Goal: Information Seeking & Learning: Learn about a topic

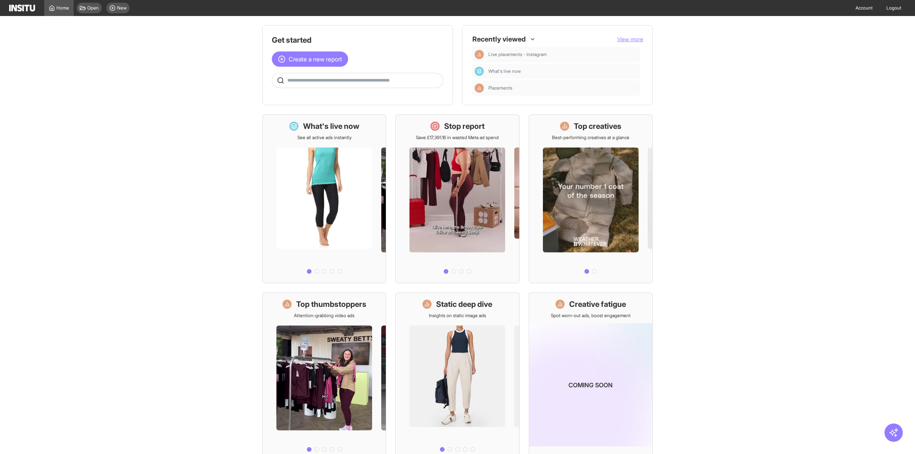
click at [112, 6] on icon at bounding box center [112, 8] width 6 height 6
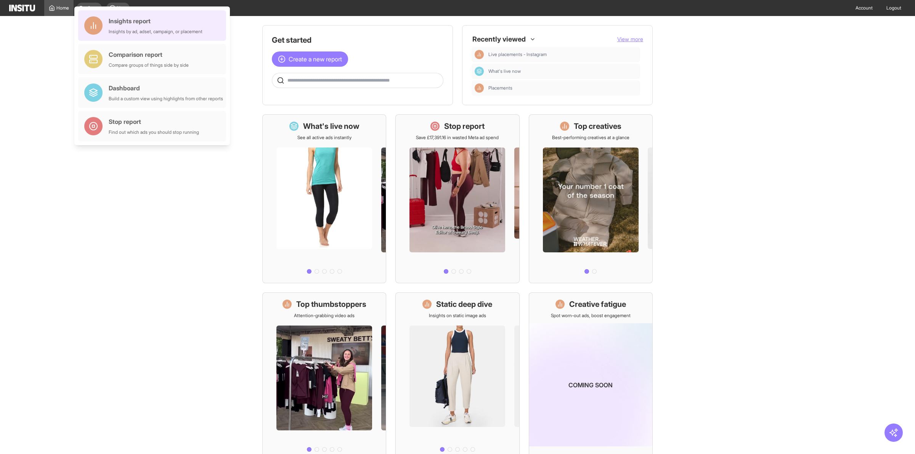
click at [166, 35] on div "Insights report Insights by ad, adset, campaign, or placement" at bounding box center [152, 25] width 148 height 30
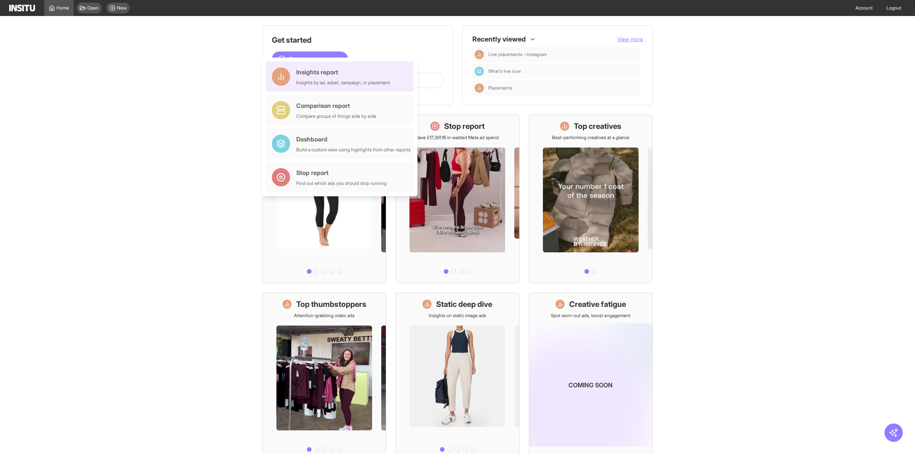
click at [313, 80] on div "Insights by ad, adset, campaign, or placement" at bounding box center [343, 83] width 94 height 6
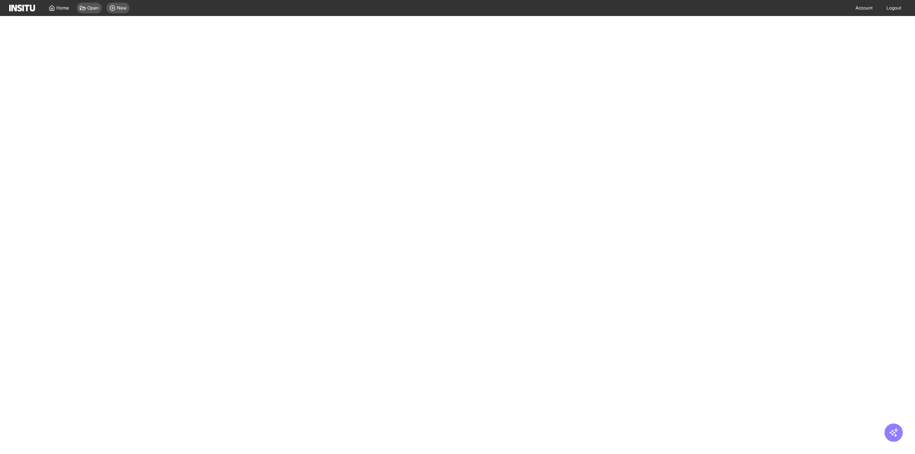
select select "**"
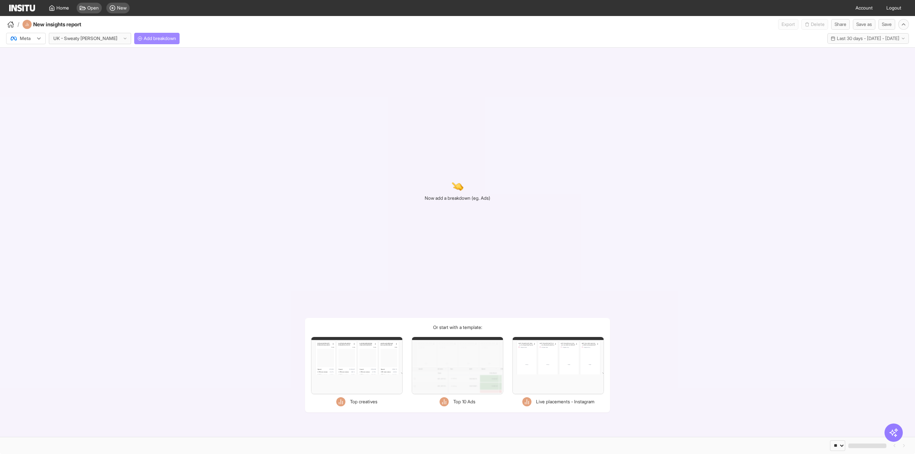
click at [144, 39] on span "Add breakdown" at bounding box center [160, 38] width 32 height 6
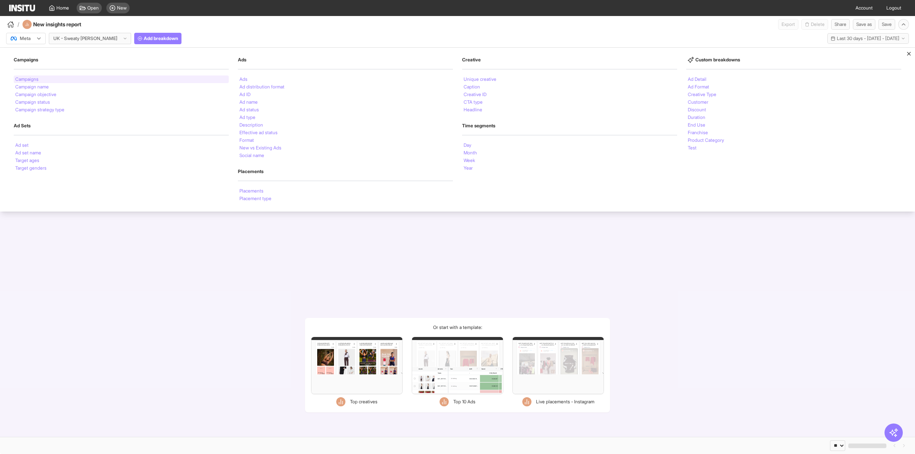
click at [53, 79] on div "Campaigns" at bounding box center [121, 79] width 215 height 8
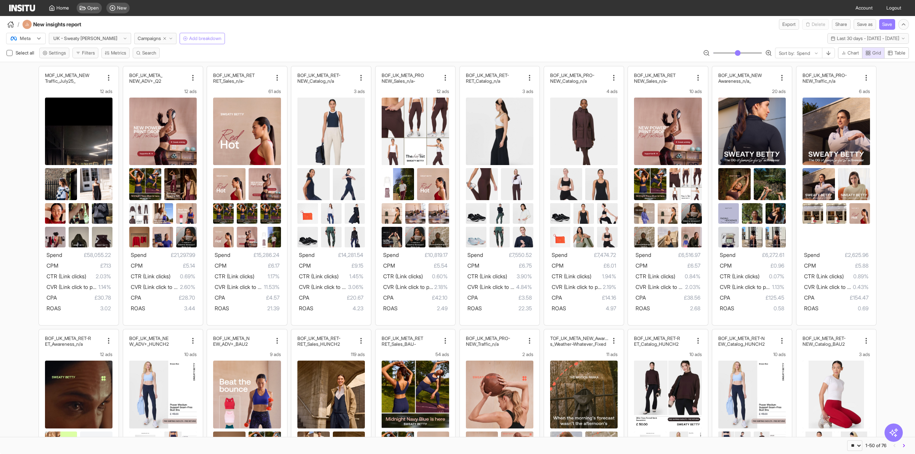
click at [202, 36] on span "Add breakdown" at bounding box center [205, 38] width 32 height 6
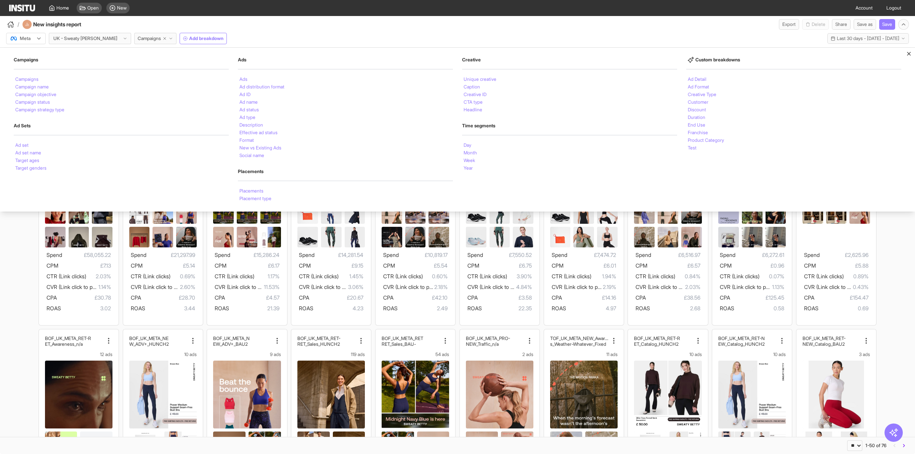
click at [265, 23] on div "/ New insights report Export Delete Share Save as Save" at bounding box center [457, 23] width 915 height 14
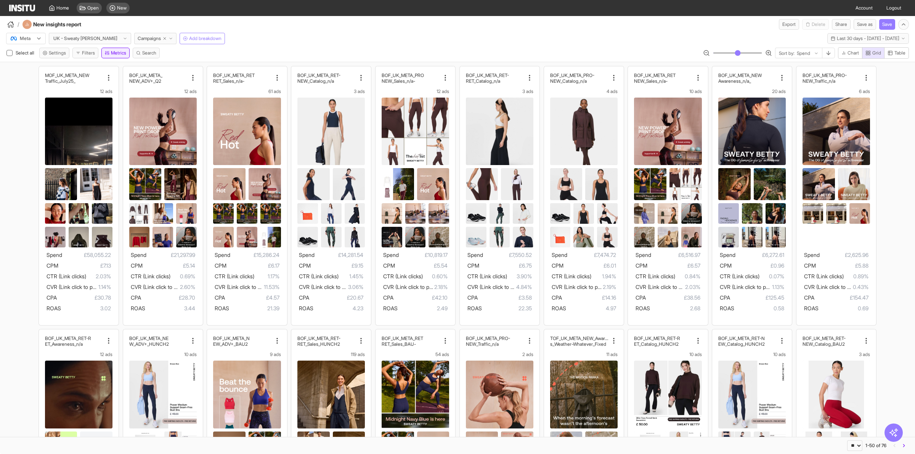
click at [109, 53] on line "button" at bounding box center [109, 52] width 0 height 2
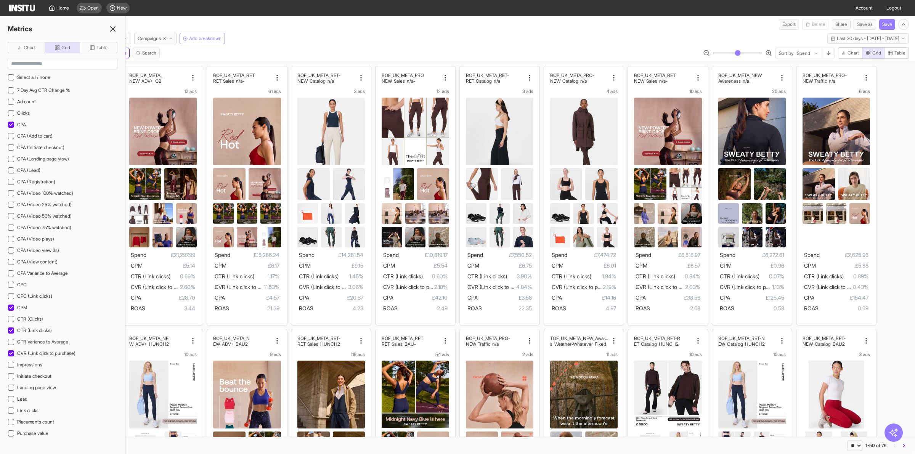
click at [27, 9] on img at bounding box center [22, 8] width 26 height 7
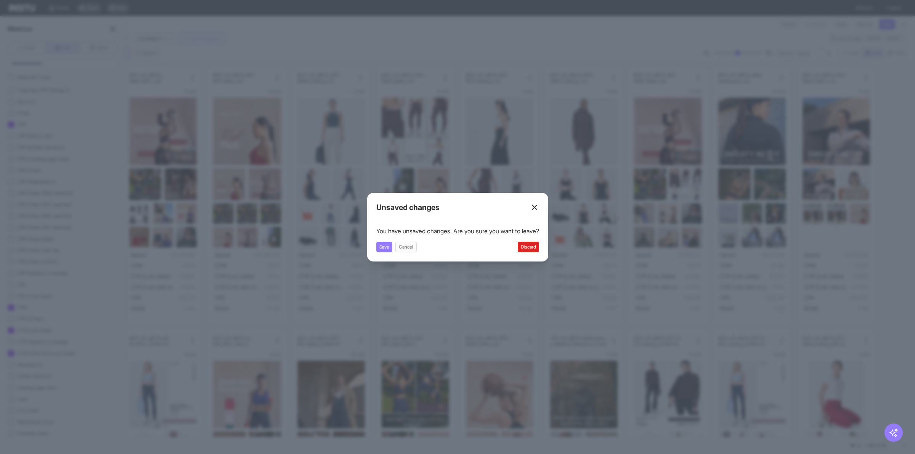
click at [528, 246] on button "Discard" at bounding box center [527, 247] width 21 height 11
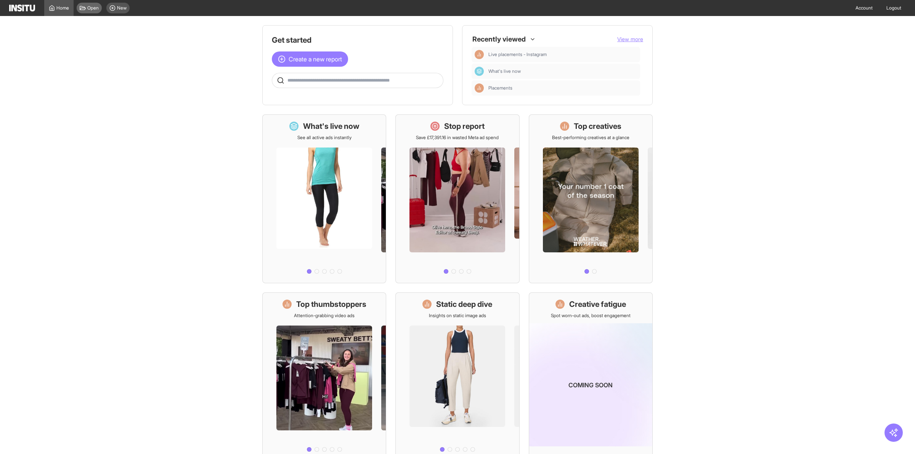
click at [93, 7] on span "Open" at bounding box center [92, 8] width 11 height 6
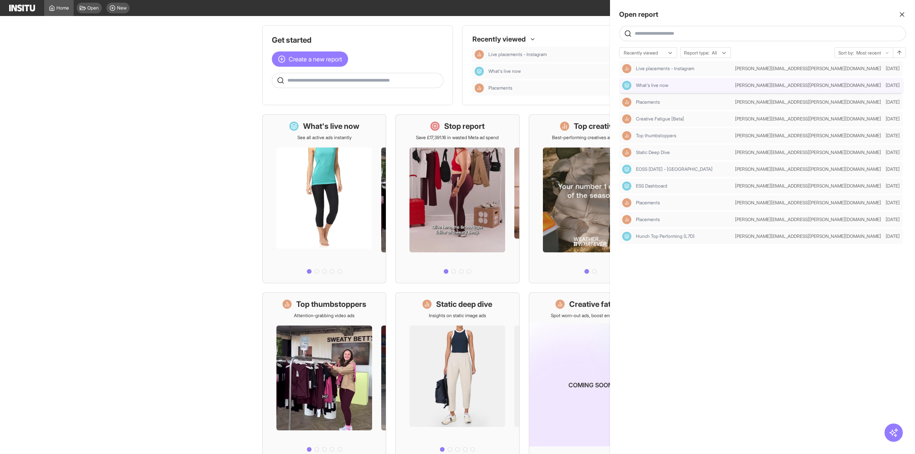
click at [665, 81] on div "What's live now" at bounding box center [677, 85] width 110 height 9
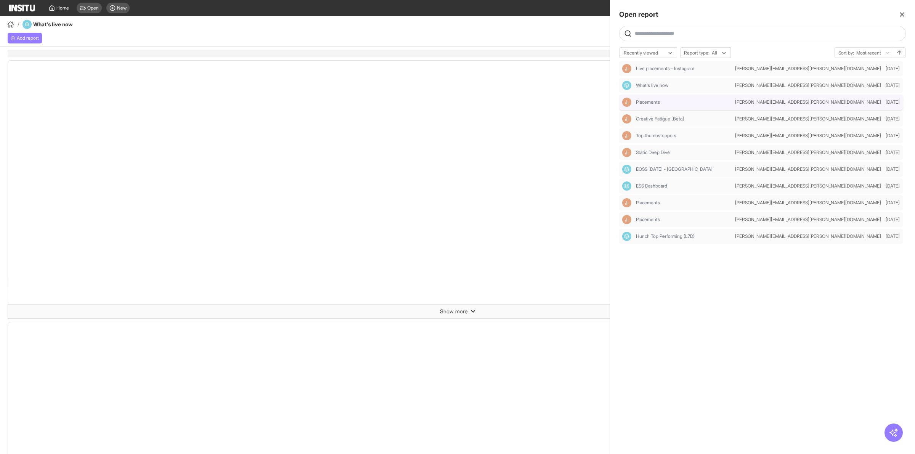
select select "**"
click at [898, 14] on icon "button" at bounding box center [902, 15] width 8 height 8
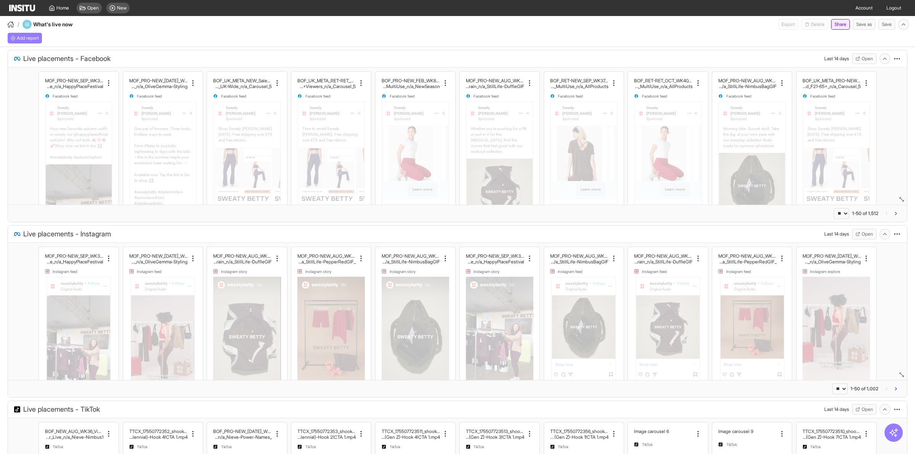
click at [841, 24] on button "Share" at bounding box center [840, 24] width 19 height 11
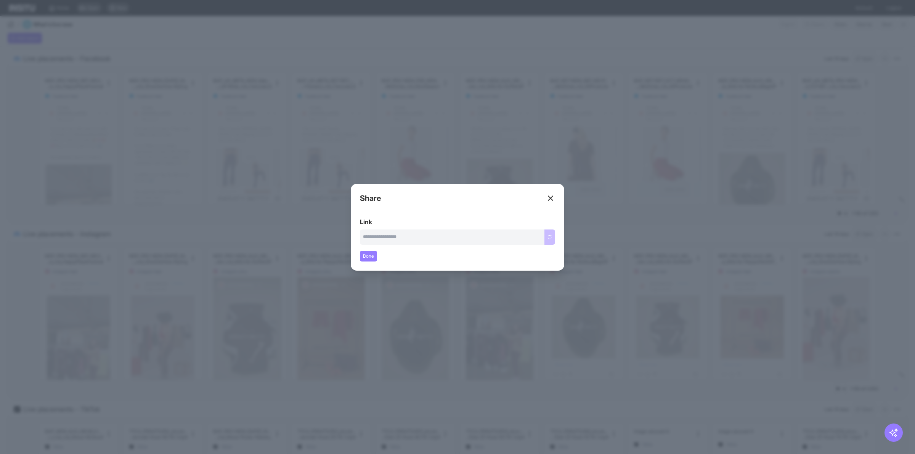
type input "**********"
click at [548, 233] on button "Copy link" at bounding box center [542, 236] width 26 height 15
click at [554, 199] on icon at bounding box center [550, 198] width 9 height 9
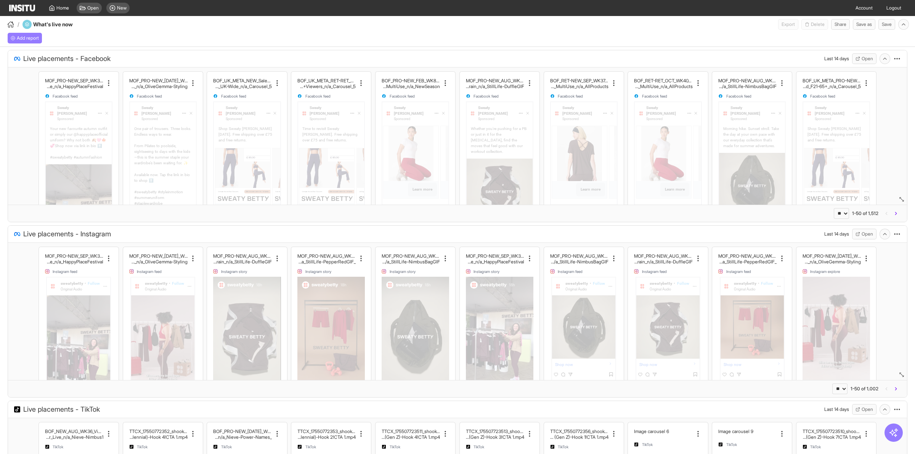
click at [28, 8] on img at bounding box center [22, 8] width 26 height 7
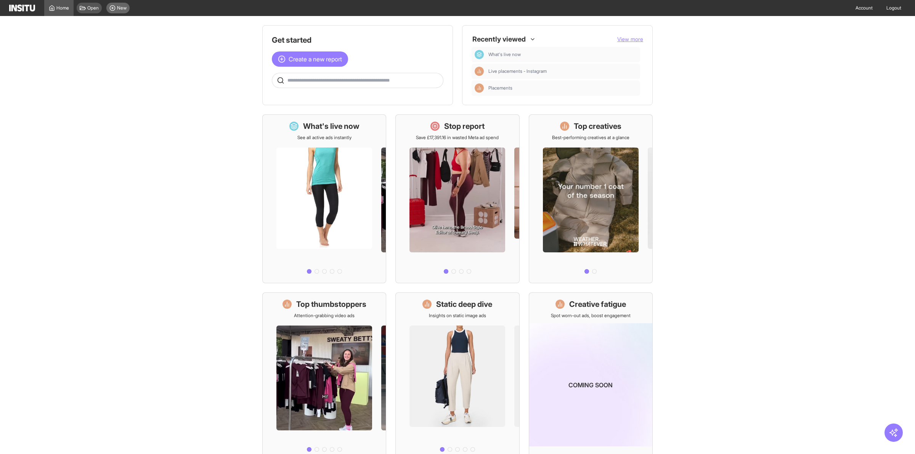
click at [119, 8] on span "New" at bounding box center [122, 8] width 10 height 6
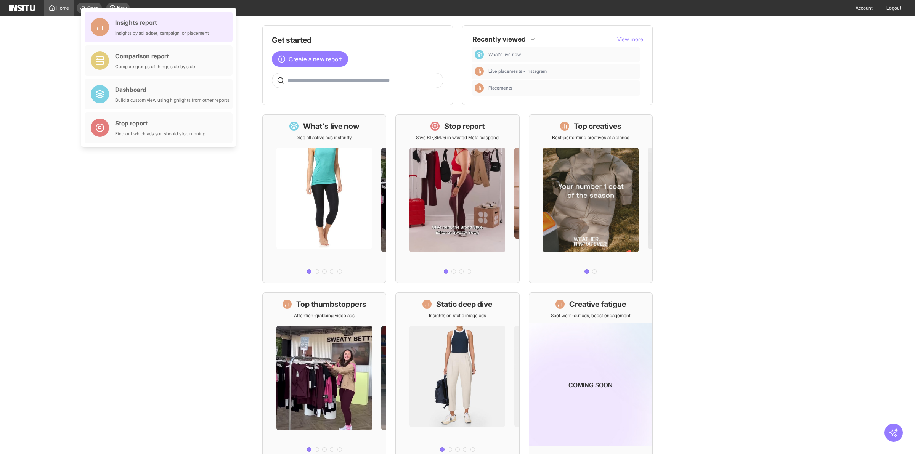
click at [155, 28] on div "Insights report Insights by ad, adset, campaign, or placement" at bounding box center [162, 27] width 94 height 18
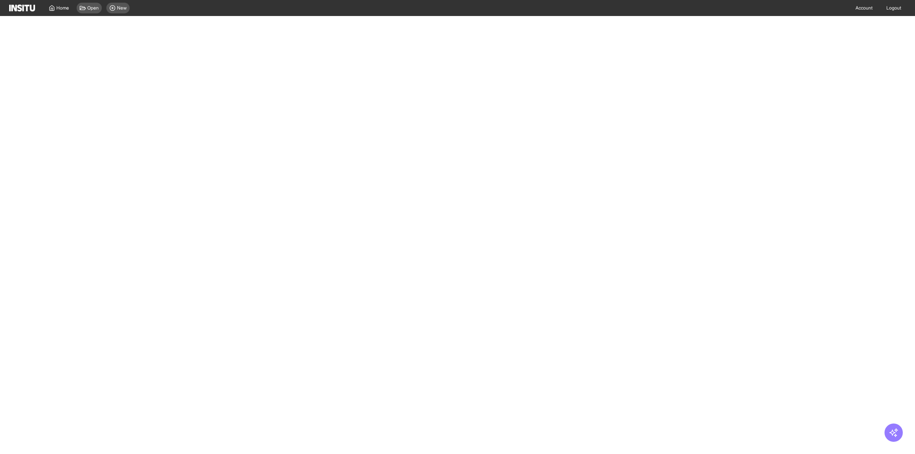
select select "**"
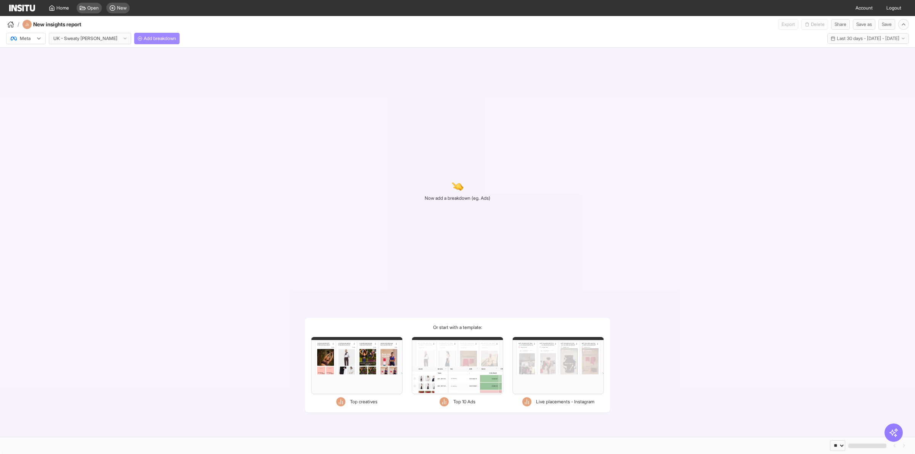
click at [144, 39] on span "Add breakdown" at bounding box center [160, 38] width 32 height 6
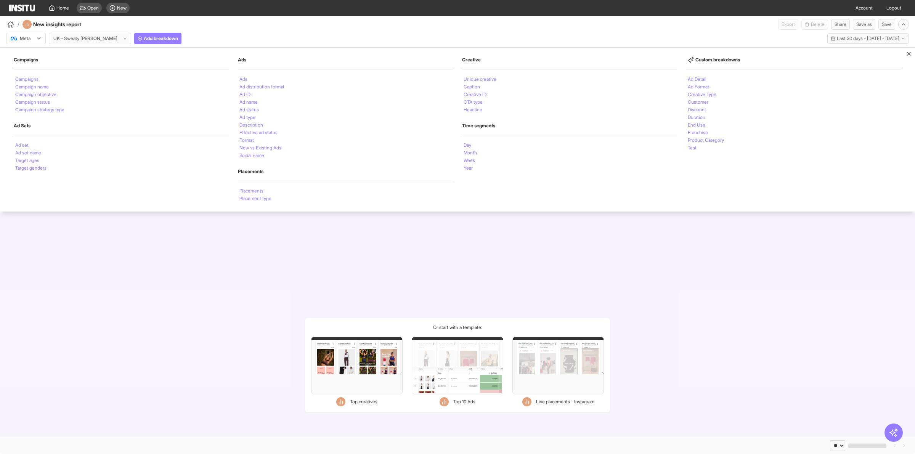
click at [157, 258] on div "Now add a breakdown (eg. Ads) Or start with a template: Filters Format Static V…" at bounding box center [457, 242] width 915 height 389
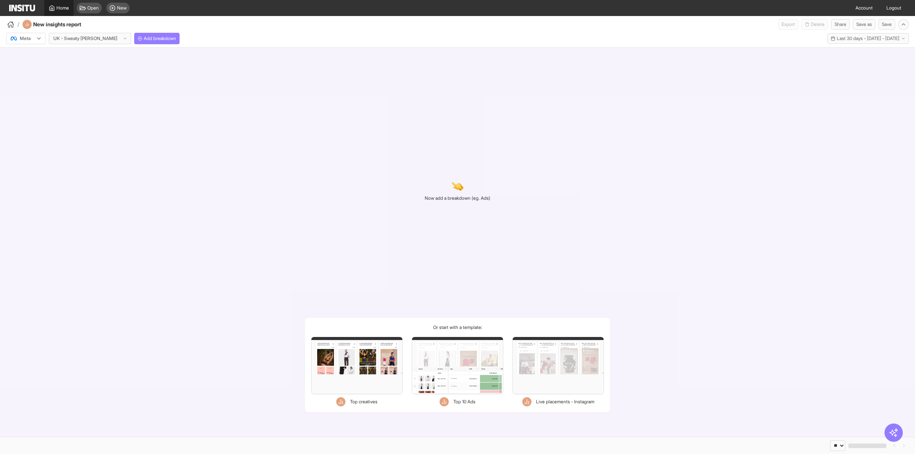
click at [64, 8] on span "Home" at bounding box center [62, 8] width 13 height 6
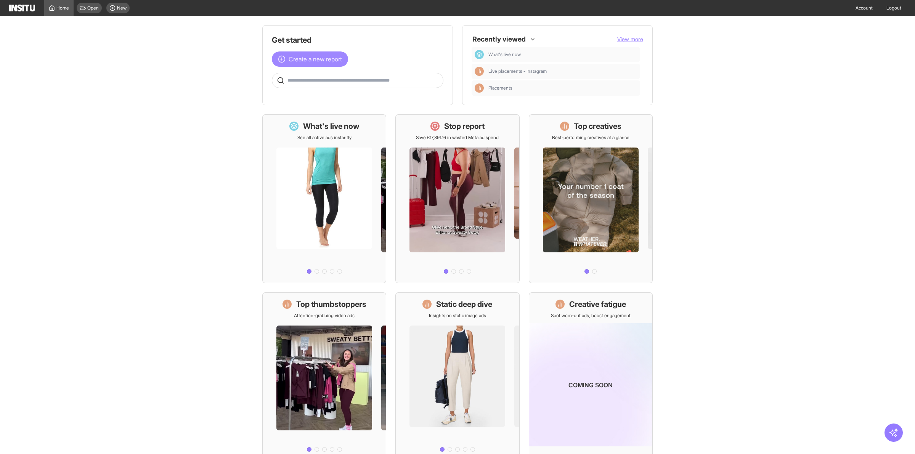
click at [310, 58] on span "Create a new report" at bounding box center [314, 58] width 53 height 9
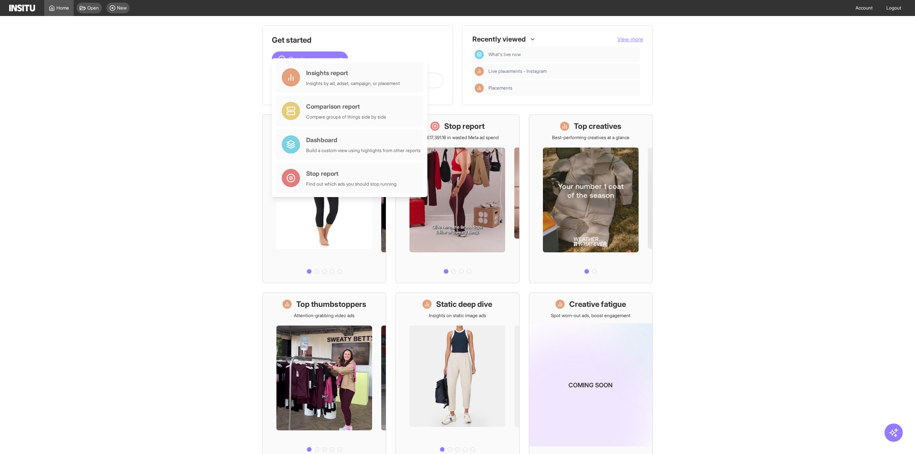
click at [210, 72] on main "Get started Create a new report Ask questions like: Which campaigns had the hig…" at bounding box center [457, 235] width 915 height 438
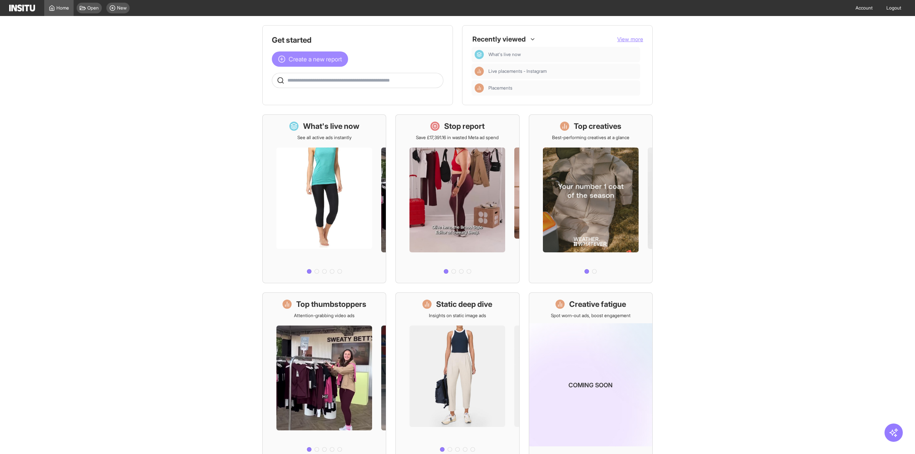
click at [301, 56] on span "Create a new report" at bounding box center [314, 58] width 53 height 9
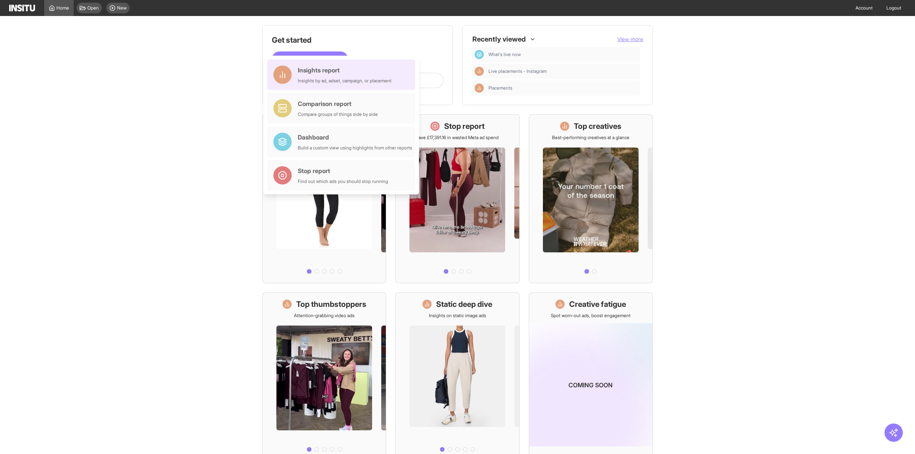
click at [303, 79] on div "Insights by ad, adset, campaign, or placement" at bounding box center [345, 81] width 94 height 6
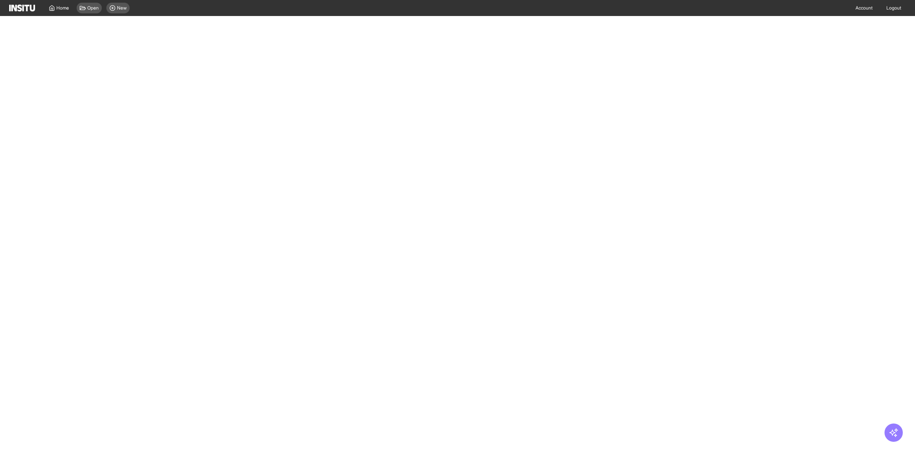
select select "**"
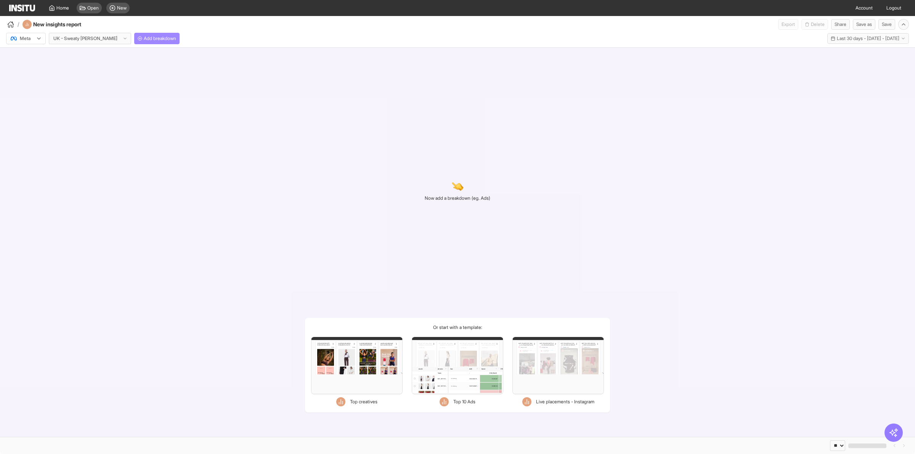
click at [144, 37] on span "Add breakdown" at bounding box center [160, 38] width 32 height 6
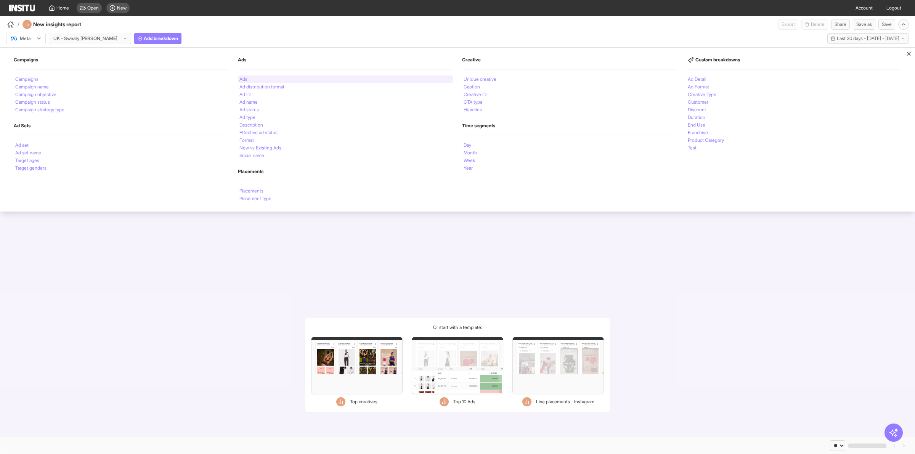
click at [240, 77] on li "Ads" at bounding box center [243, 79] width 8 height 5
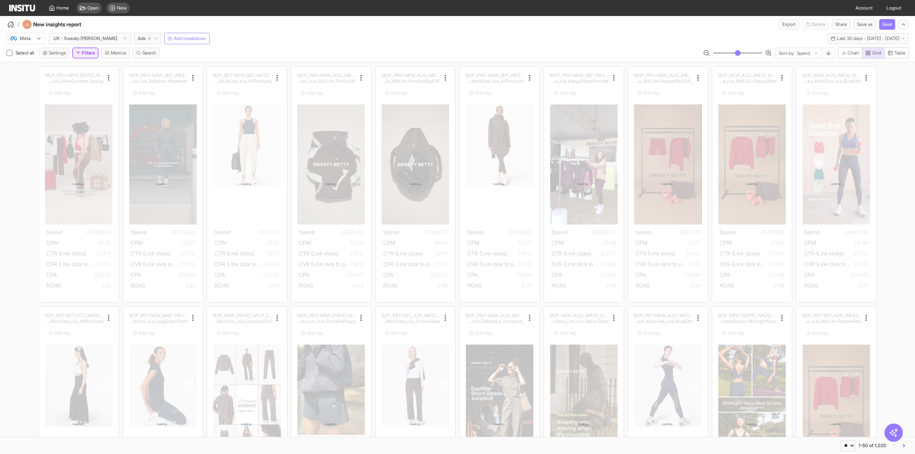
click at [90, 50] on button "Filters" at bounding box center [85, 53] width 26 height 11
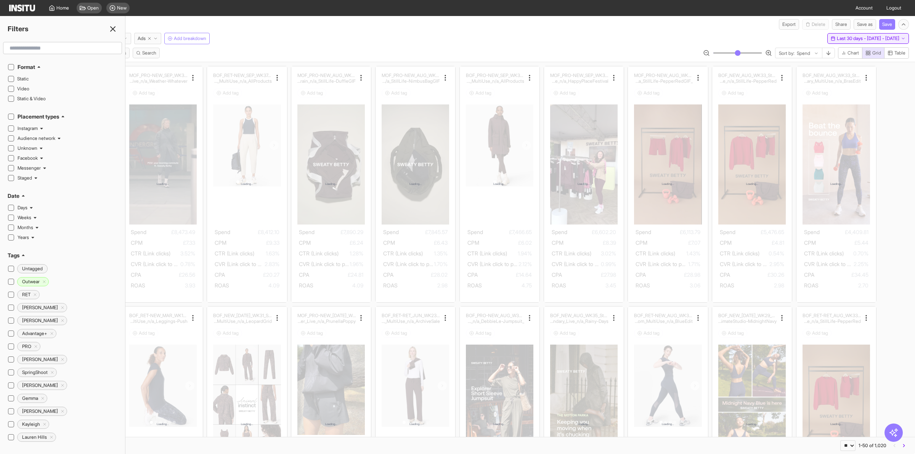
click at [836, 39] on span "Last 30 days - Tue 12 Aug - Wed 10 Sep, 2025" at bounding box center [867, 38] width 62 height 6
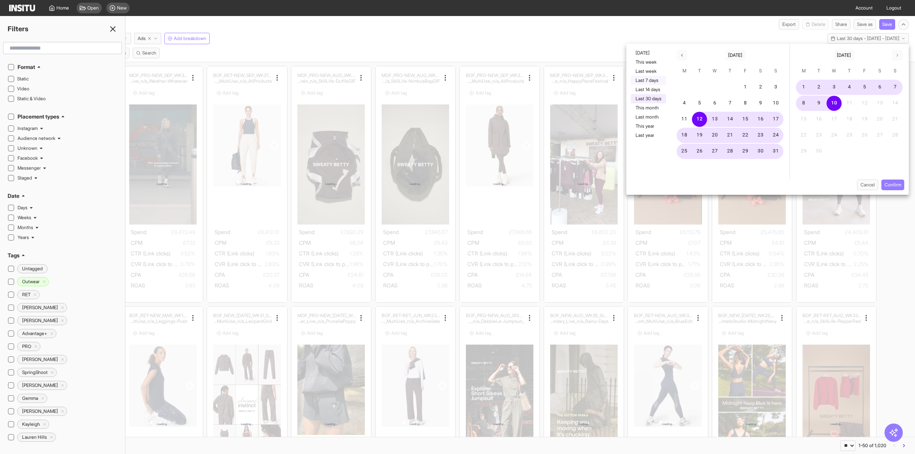
click at [650, 80] on button "Last 7 days" at bounding box center [648, 80] width 35 height 9
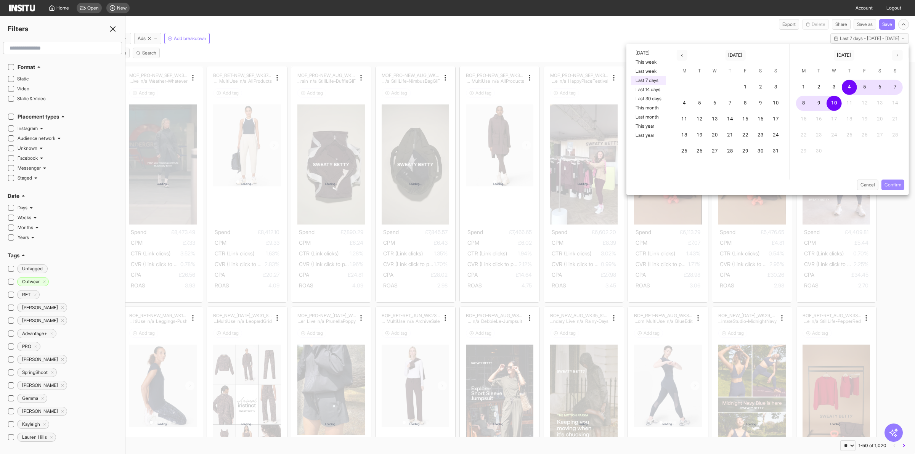
click at [889, 183] on button "Confirm" at bounding box center [892, 184] width 23 height 11
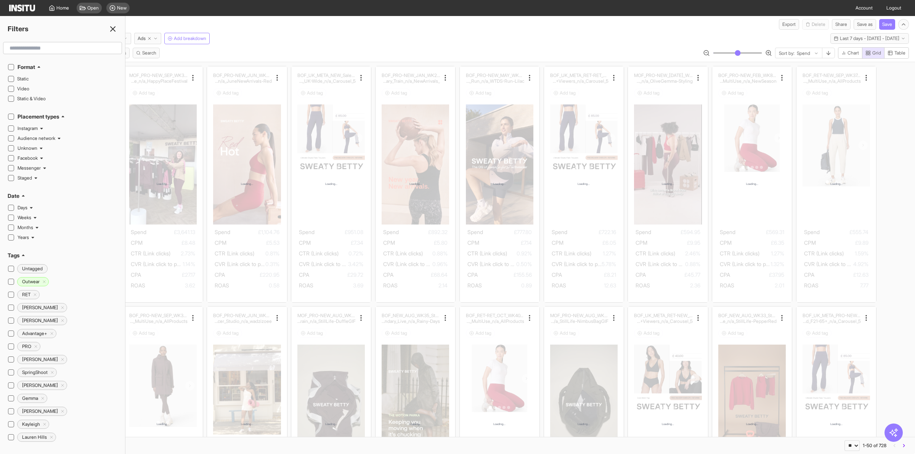
click at [470, 44] on div "Meta UK - Sweaty Betty Ads Add breakdown Last 7 days - Thu 4 - Wed 10 Sep, 2025…" at bounding box center [457, 37] width 915 height 14
click at [115, 27] on icon at bounding box center [112, 28] width 9 height 9
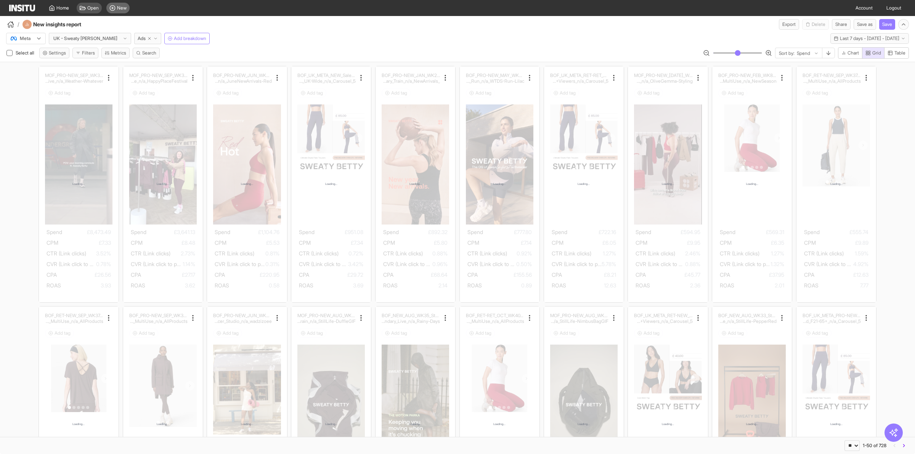
click at [114, 6] on icon at bounding box center [112, 8] width 6 height 6
